Goal: Contribute content: Add original content to the website for others to see

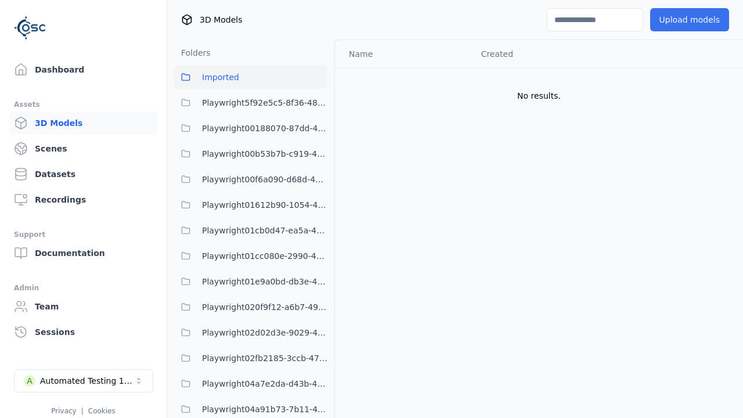
click at [689, 20] on button "Upload models" at bounding box center [689, 19] width 79 height 23
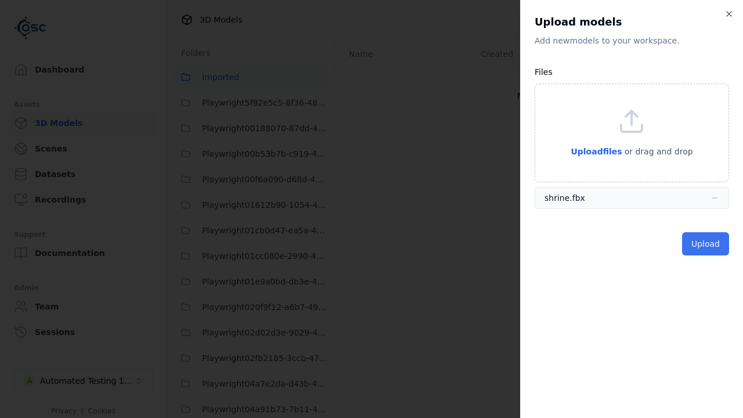
click at [705, 244] on button "Upload" at bounding box center [705, 243] width 47 height 23
